Goal: Task Accomplishment & Management: Use online tool/utility

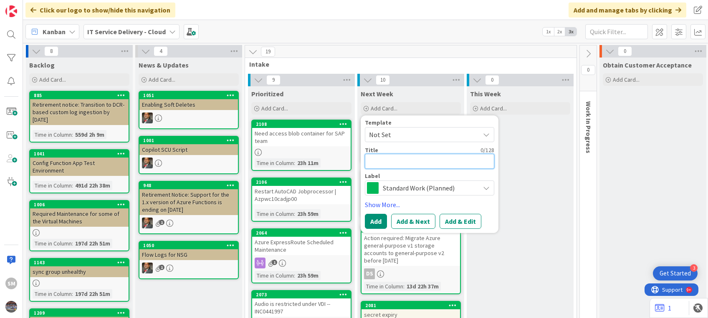
paste textarea "Action required: Migrate your retiring Azure Virtual Machines (VMs) to latest-g…"
type textarea "Action required: Migrate your retiring Azure Virtual Machines (VMs) to latest-g…"
type textarea "x"
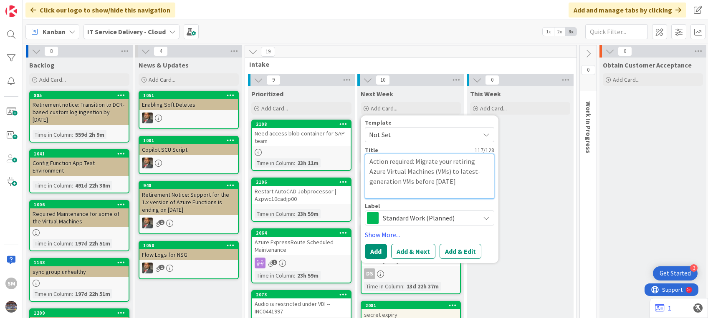
type textarea "Action required: Migrate your retiring Azure Virtual Machines (VMs) to latest-g…"
type textarea "x"
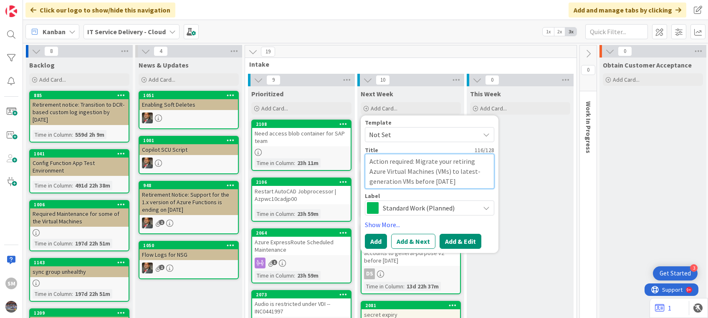
type textarea "Action required: Migrate your retiring Azure Virtual Machines (VMs) to latest-g…"
click at [461, 242] on button "Add & Edit" at bounding box center [460, 241] width 42 height 15
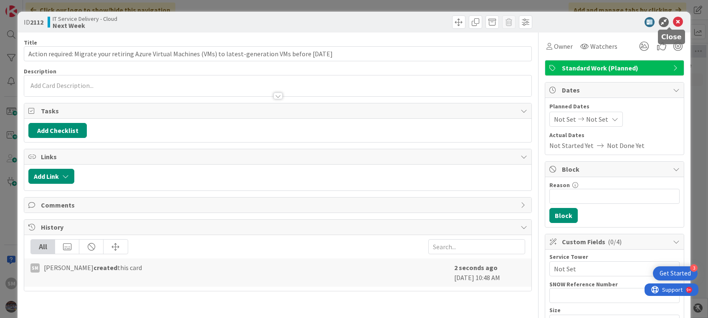
click at [672, 25] on icon at bounding box center [677, 22] width 10 height 10
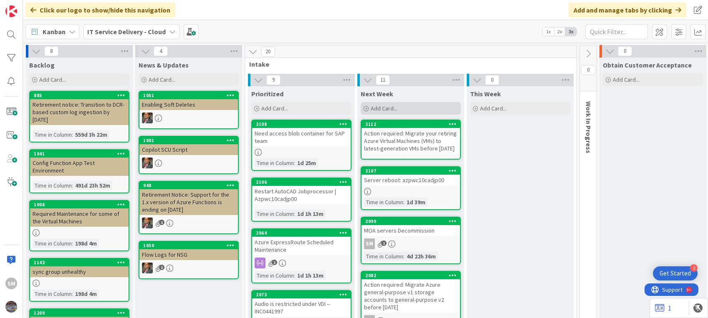
click at [376, 103] on div "Add Card..." at bounding box center [410, 108] width 100 height 13
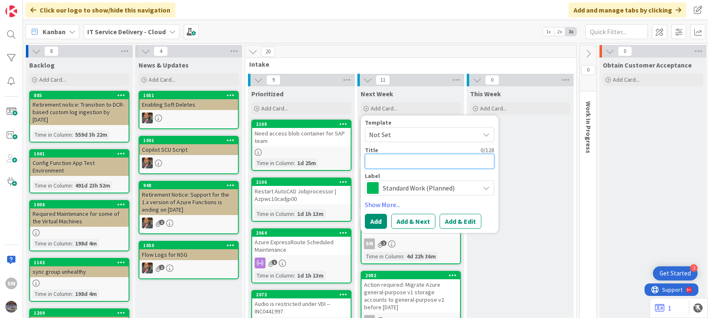
paste textarea "Action recommended: Review your Azure Reserved VM Instances orders for retiring…"
type textarea "Action recommended: Review your Azure Reserved VM Instances orders for retiring…"
type textarea "x"
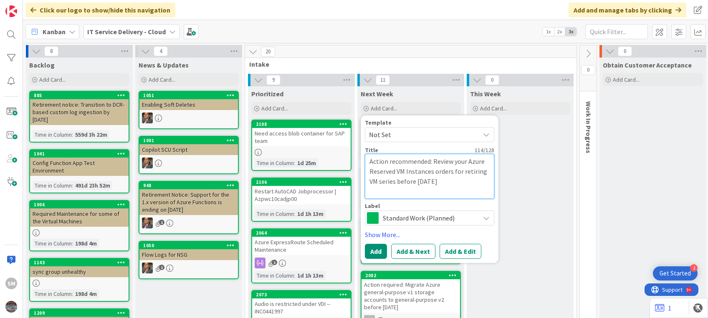
type textarea "Action recommended: Review your Azure Reserved VM Instances orders for retiring…"
type textarea "x"
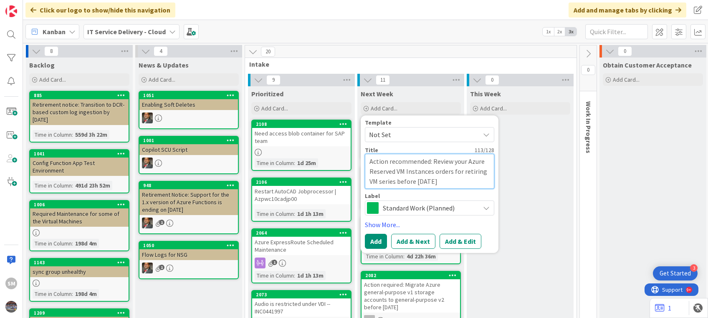
type textarea "Action recommended: Review your Azure Reserved VM Instances orders for retiring…"
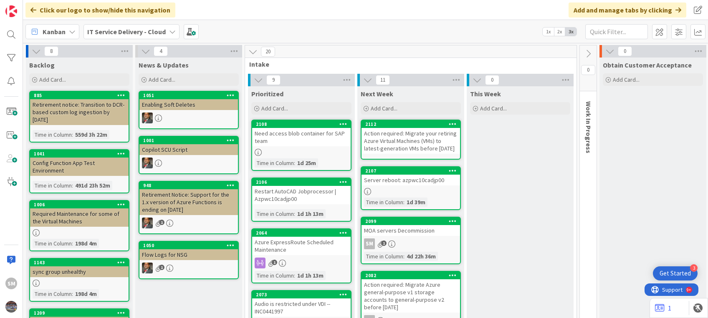
click at [413, 133] on div "Action required: Migrate your retiring Azure Virtual Machines (VMs) to latest-g…" at bounding box center [410, 141] width 98 height 26
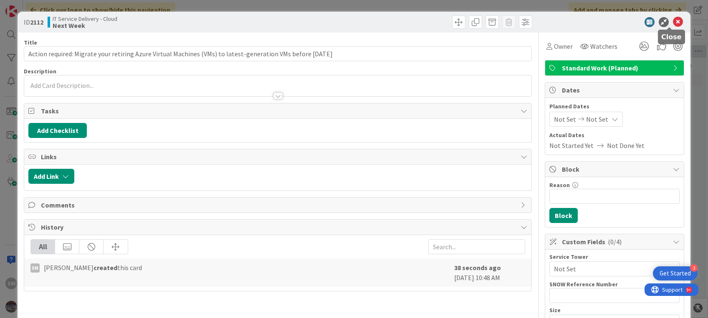
click at [672, 21] on icon at bounding box center [677, 22] width 10 height 10
type textarea "x"
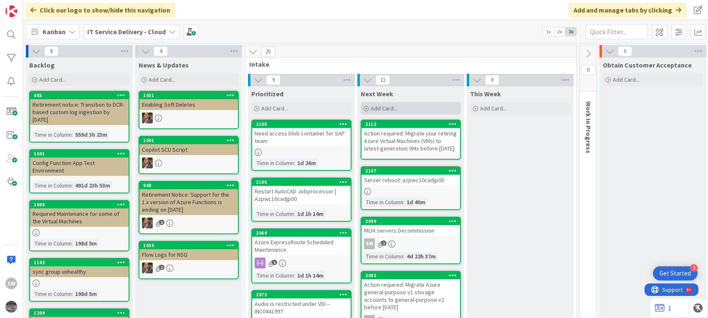
click at [398, 111] on div "Add Card..." at bounding box center [410, 108] width 100 height 13
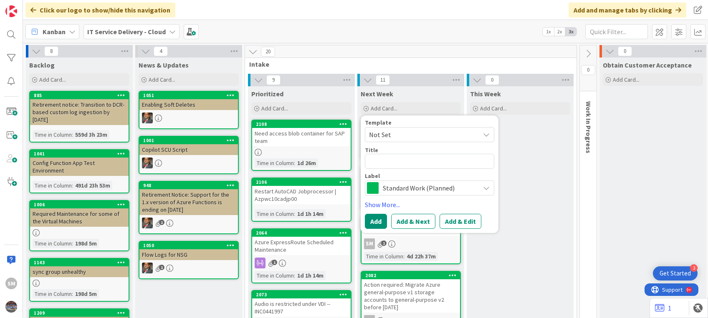
click at [390, 166] on textarea at bounding box center [429, 161] width 129 height 15
type textarea "x"
type textarea "Action recommended: Review your Azure Reserved VM Instances orders for retiring…"
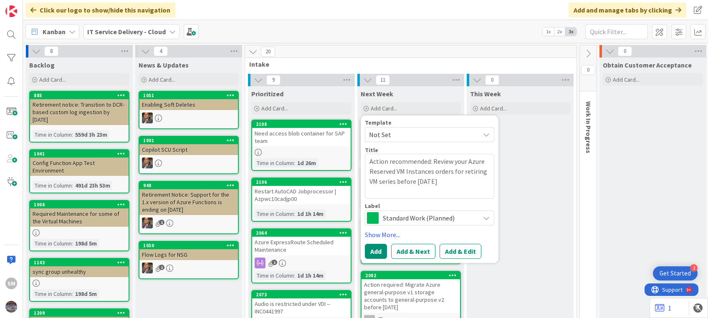
type textarea "x"
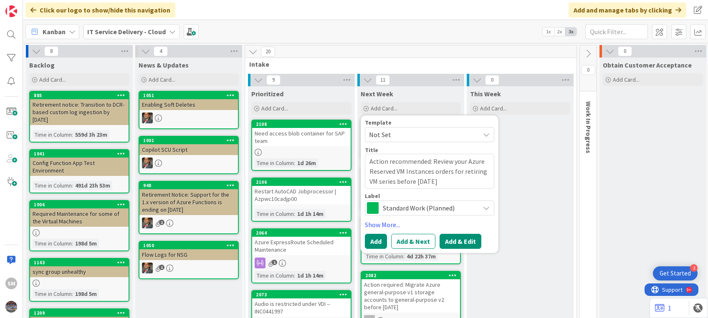
type textarea "Action recommended: Review your Azure Reserved VM Instances orders for retiring…"
click at [458, 241] on button "Add & Edit" at bounding box center [460, 241] width 42 height 15
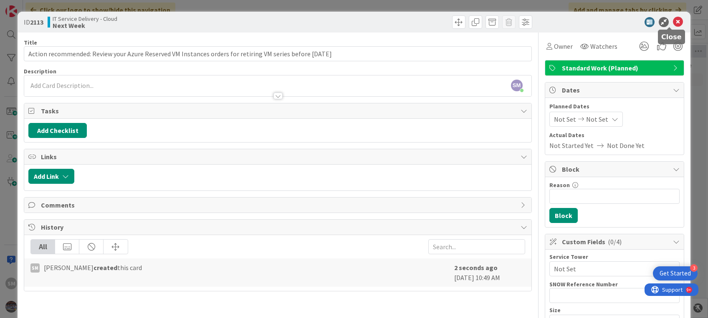
click at [672, 22] on icon at bounding box center [677, 22] width 10 height 10
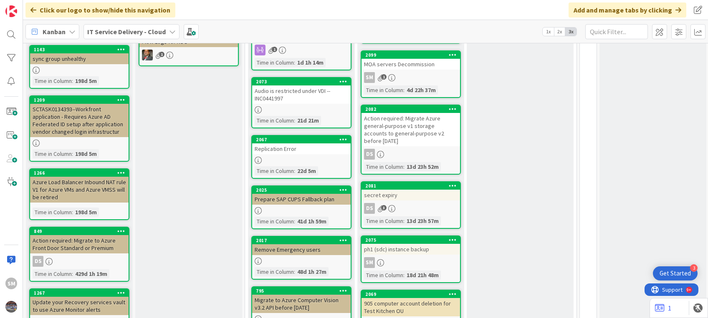
scroll to position [219, 0]
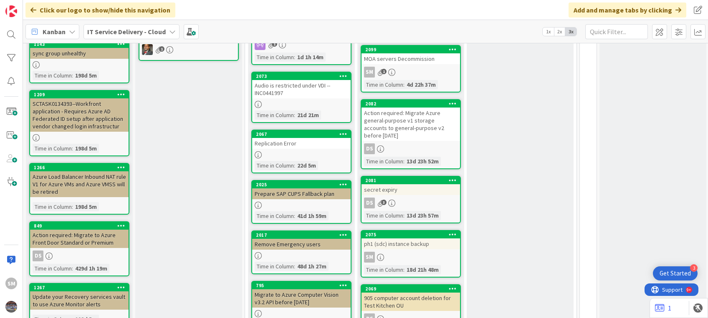
click at [93, 230] on div "Action required: Migrate to Azure Front Door Standard or Premium" at bounding box center [79, 239] width 98 height 18
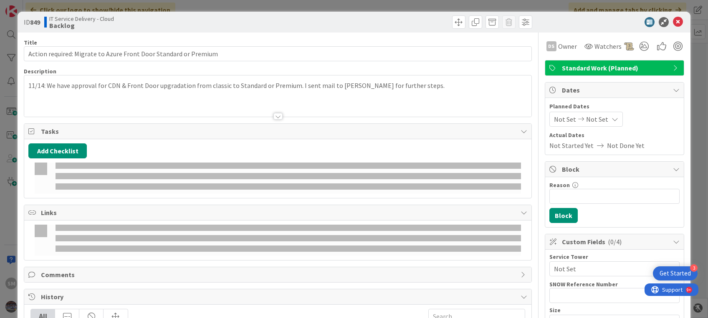
click at [241, 96] on div at bounding box center [277, 106] width 506 height 21
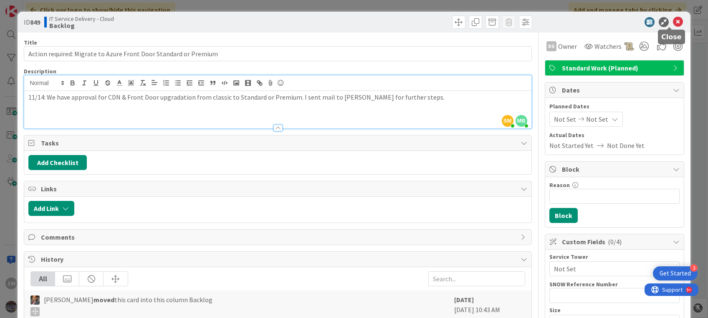
click at [672, 22] on icon at bounding box center [677, 22] width 10 height 10
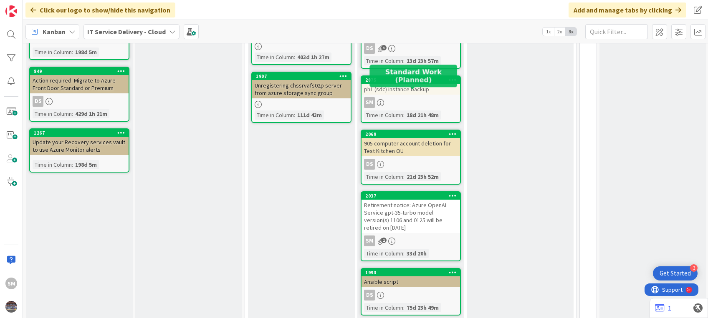
scroll to position [374, 0]
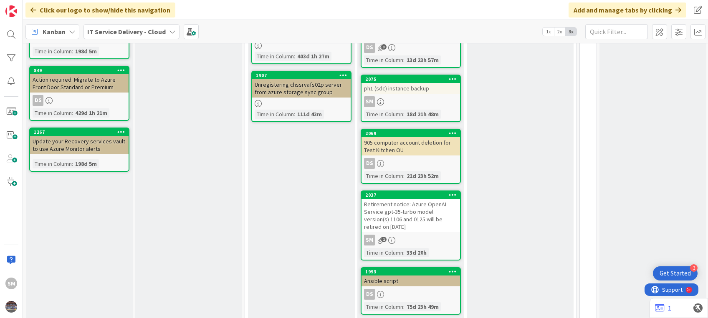
click at [424, 232] on div "Retirement notice: Azure OpenAI Service gpt-35-turbo model version(s) 1106 and …" at bounding box center [410, 215] width 98 height 33
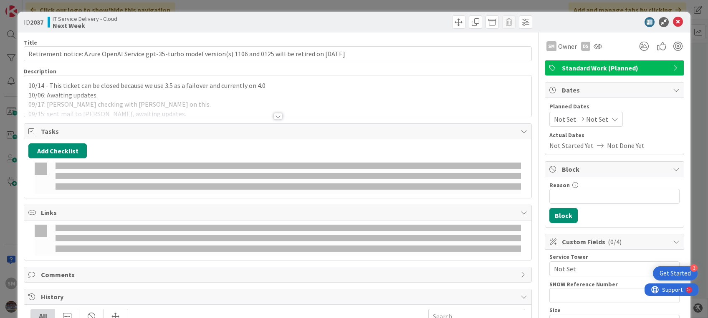
click at [273, 112] on div at bounding box center [277, 106] width 506 height 21
